Goal: Navigation & Orientation: Find specific page/section

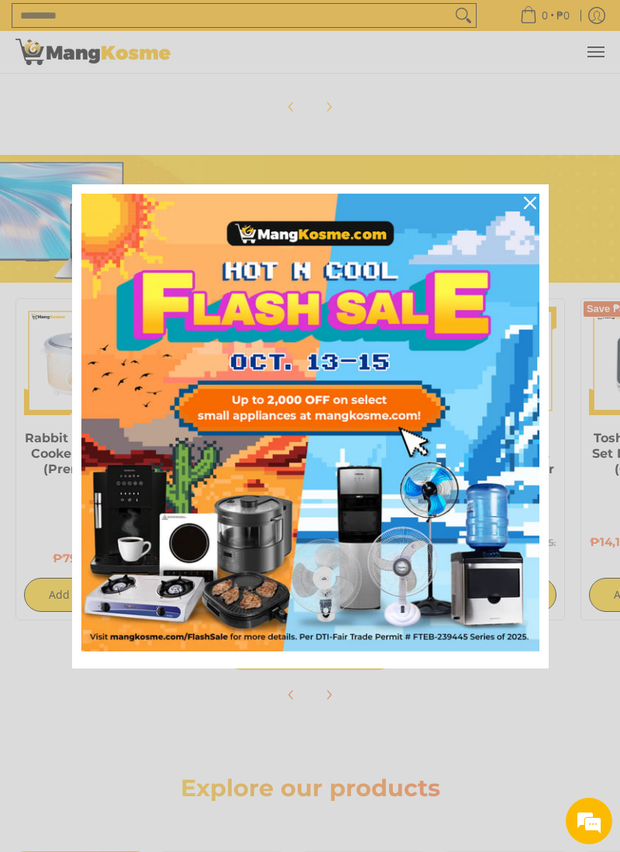
scroll to position [0, 589]
click at [525, 206] on icon "close icon" at bounding box center [530, 203] width 12 height 12
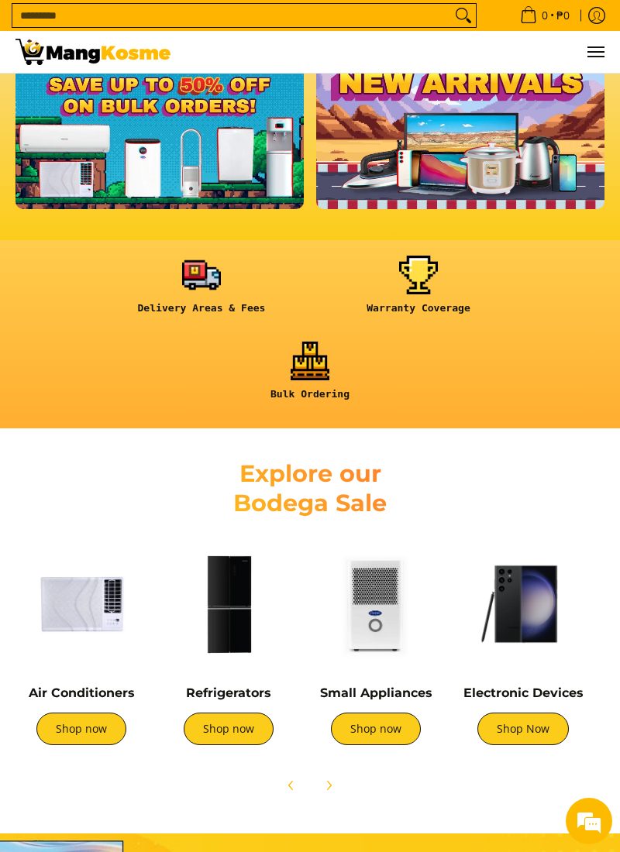
scroll to position [0, 1766]
click at [94, 624] on img at bounding box center [81, 604] width 132 height 132
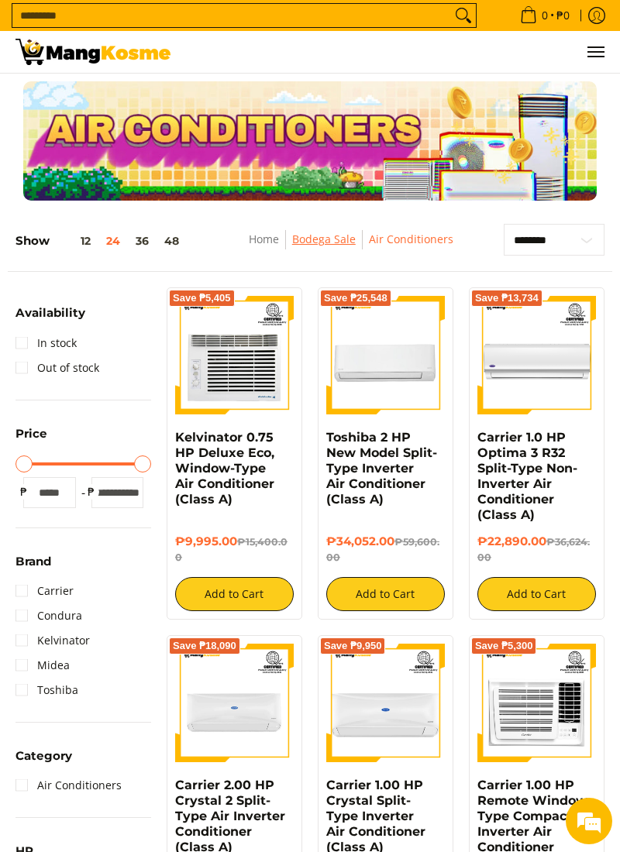
click at [323, 235] on link "Bodega Sale" at bounding box center [324, 239] width 64 height 15
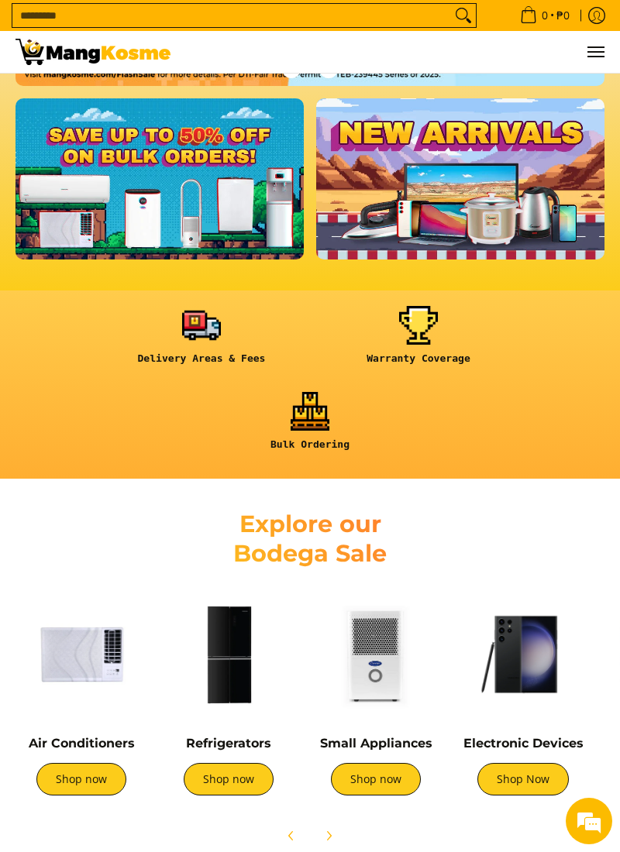
scroll to position [362, 0]
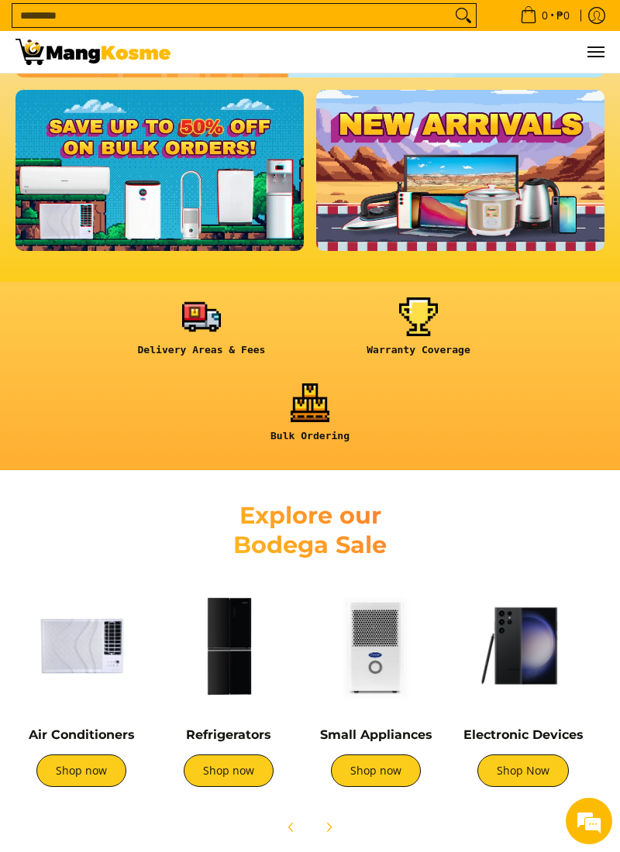
click at [217, 660] on img at bounding box center [229, 646] width 132 height 132
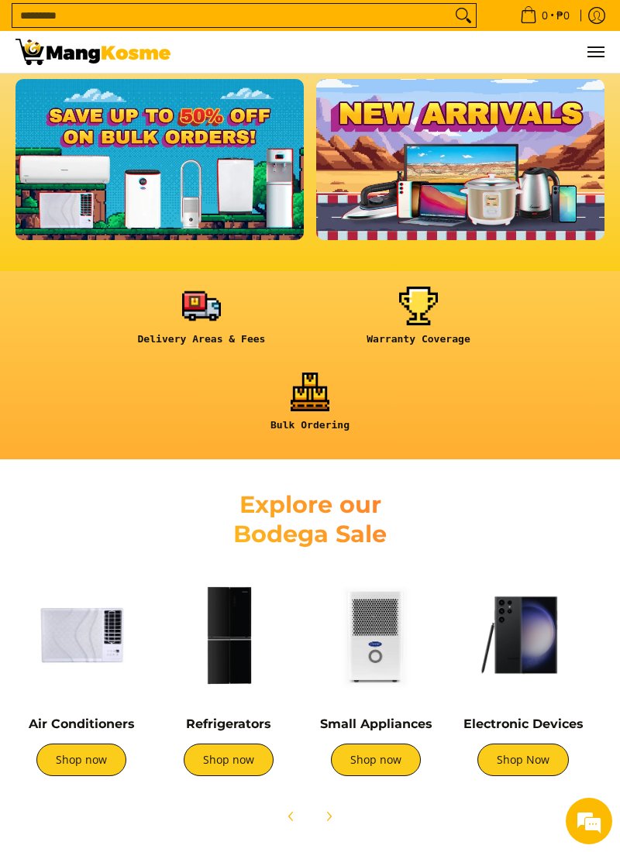
scroll to position [412, 0]
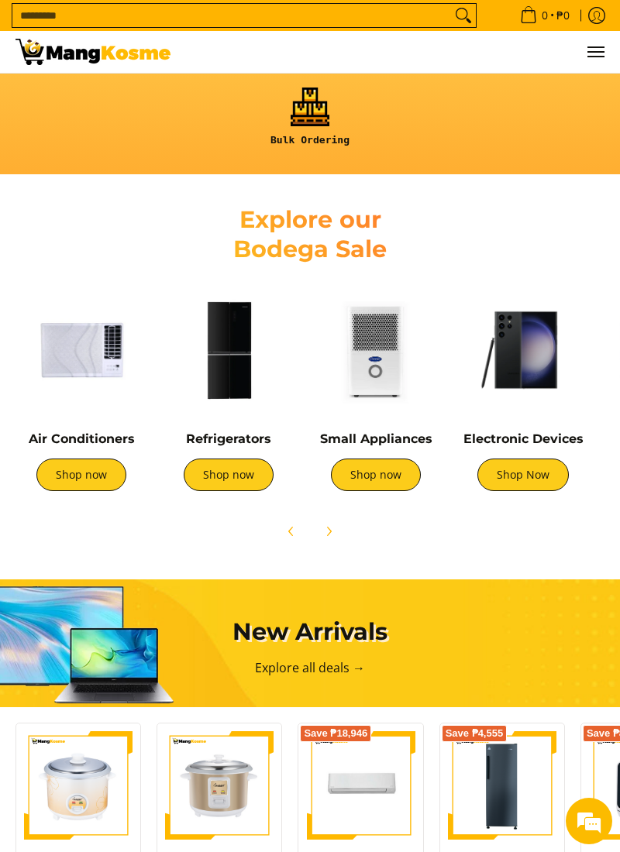
click at [392, 359] on img at bounding box center [376, 350] width 132 height 132
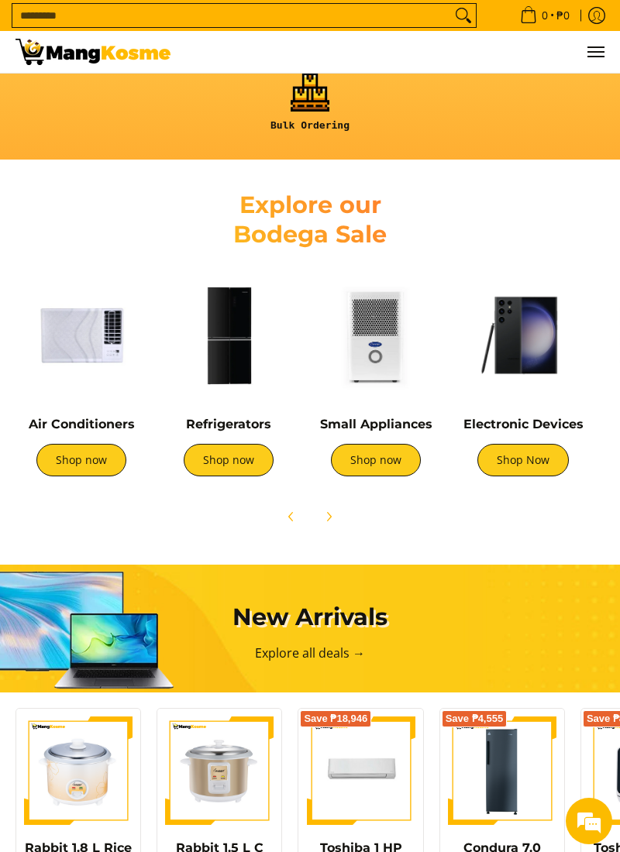
scroll to position [708, 0]
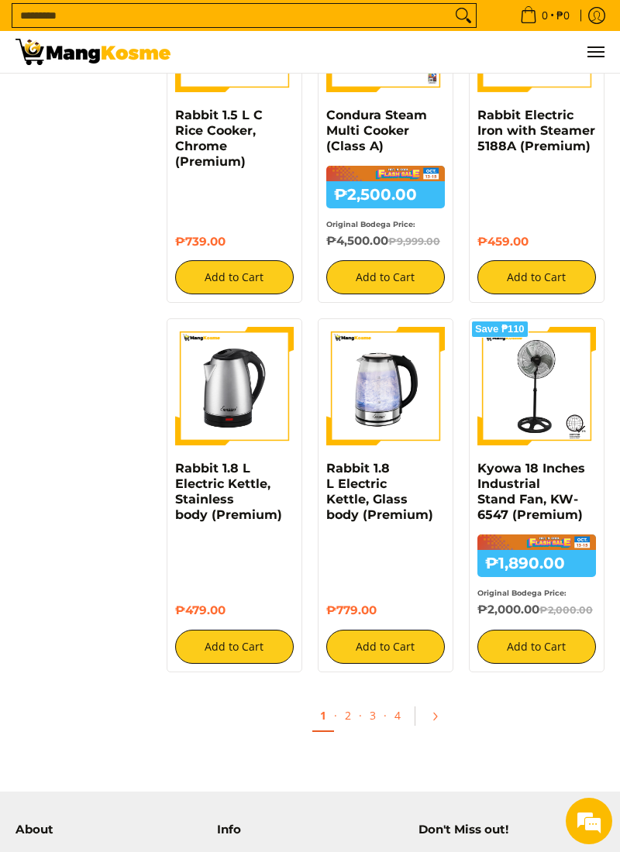
scroll to position [2381, 0]
